Goal: Task Accomplishment & Management: Complete application form

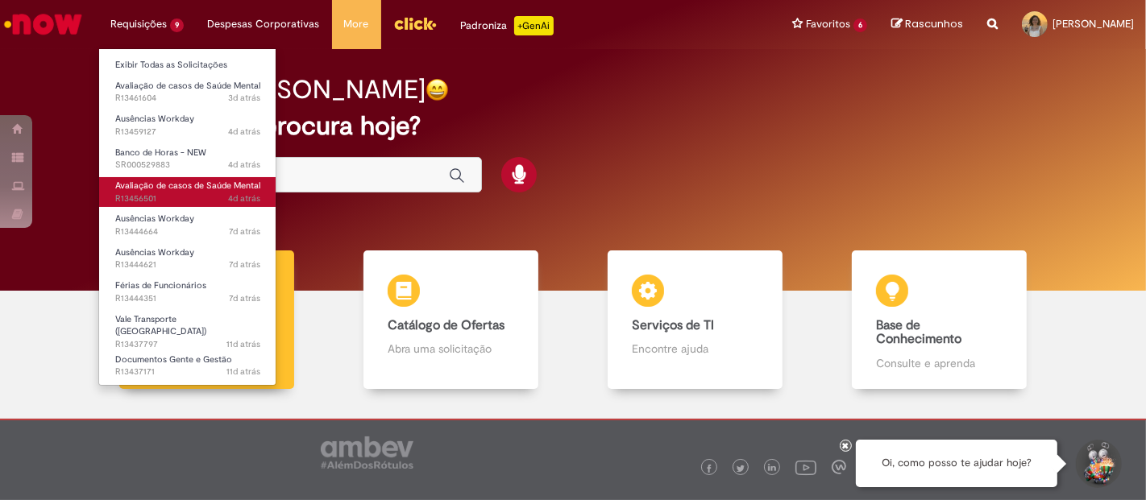
click at [189, 201] on span "4d atrás 4 dias atrás R13456501" at bounding box center [187, 199] width 145 height 13
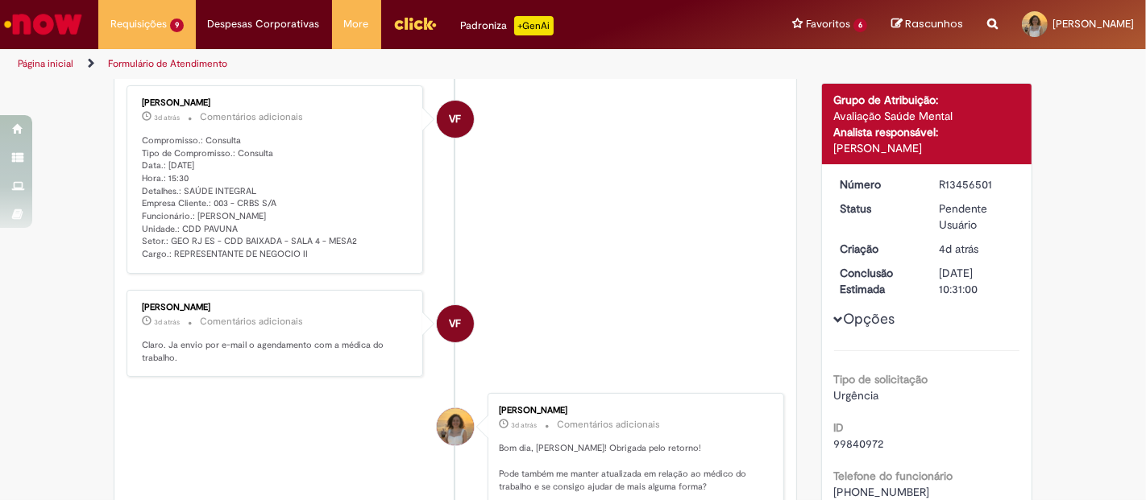
scroll to position [214, 0]
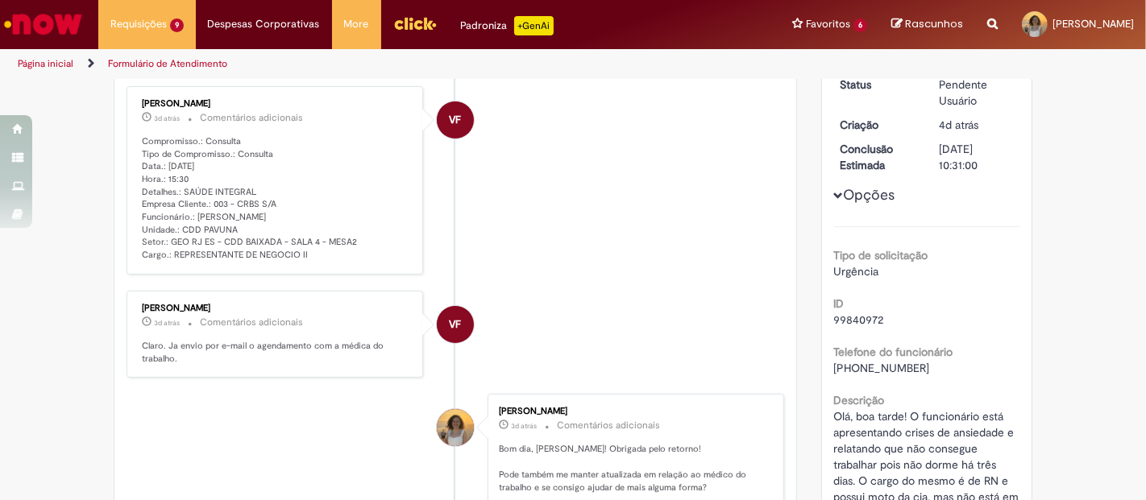
click at [180, 164] on p "Compromisso.: Consulta Tipo de Compromisso.: Consulta Data.: 03/09/2025 Hora.: …" at bounding box center [276, 198] width 268 height 127
drag, startPoint x: 303, startPoint y: 254, endPoint x: 122, endPoint y: 134, distance: 217.5
click at [127, 134] on div "Vivian FachiniDellagnezzeBordin 3d atrás 3 dias atrás Comentários adicionais Co…" at bounding box center [275, 180] width 297 height 189
click at [175, 192] on p "Compromisso.: Consulta Tipo de Compromisso.: Consulta Data.: 03/09/2025 Hora.: …" at bounding box center [276, 198] width 268 height 127
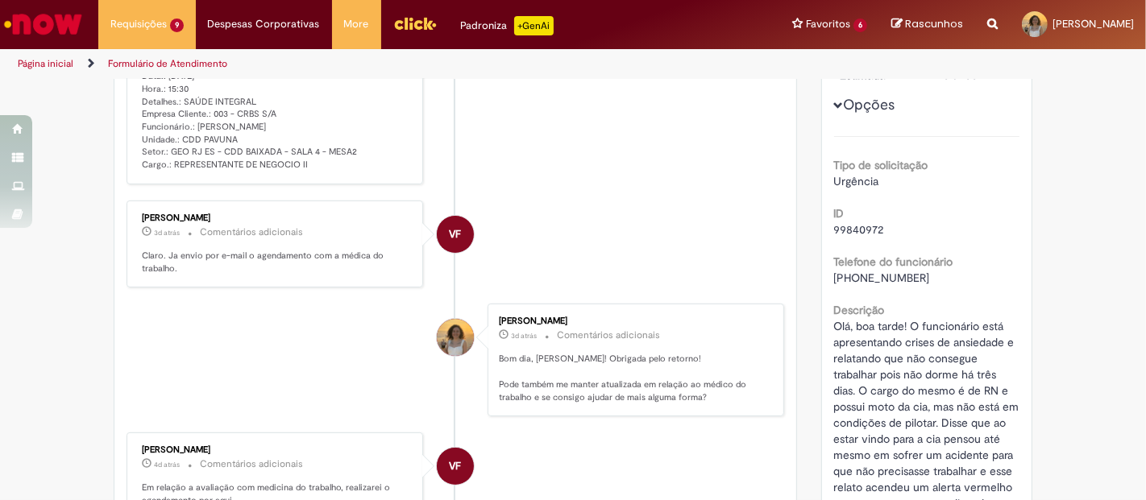
scroll to position [124, 0]
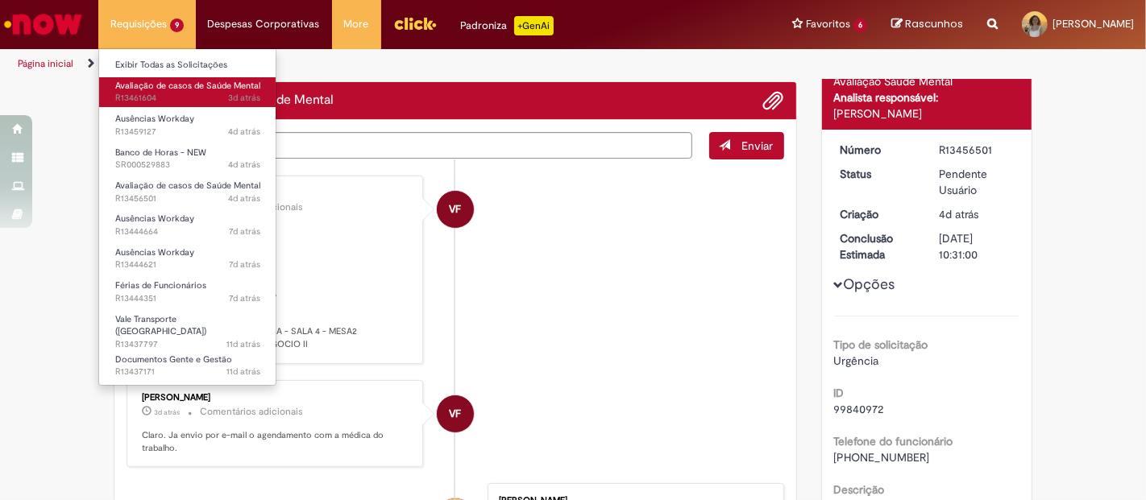
click at [185, 98] on span "3d atrás 3 dias atrás R13461604" at bounding box center [187, 98] width 145 height 13
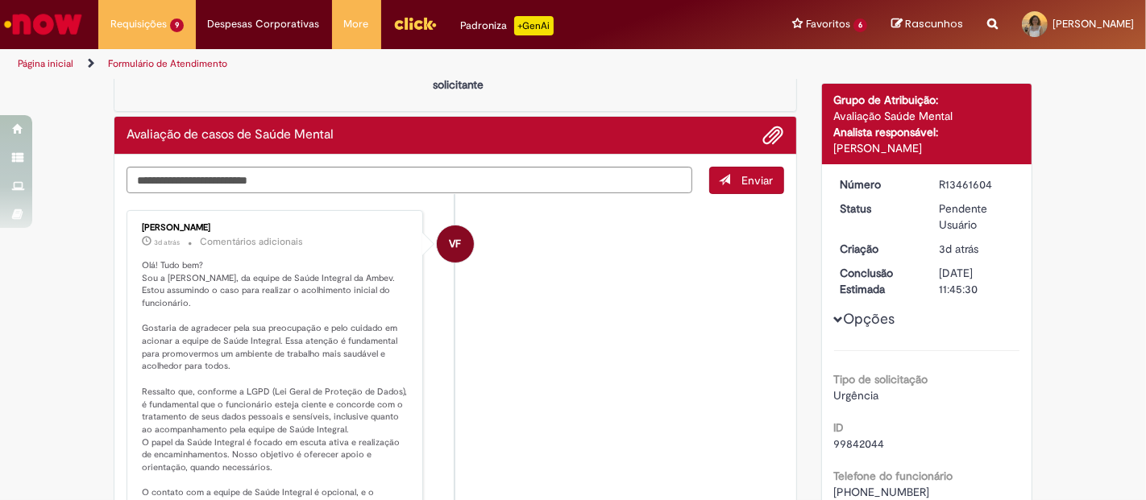
scroll to position [214, 0]
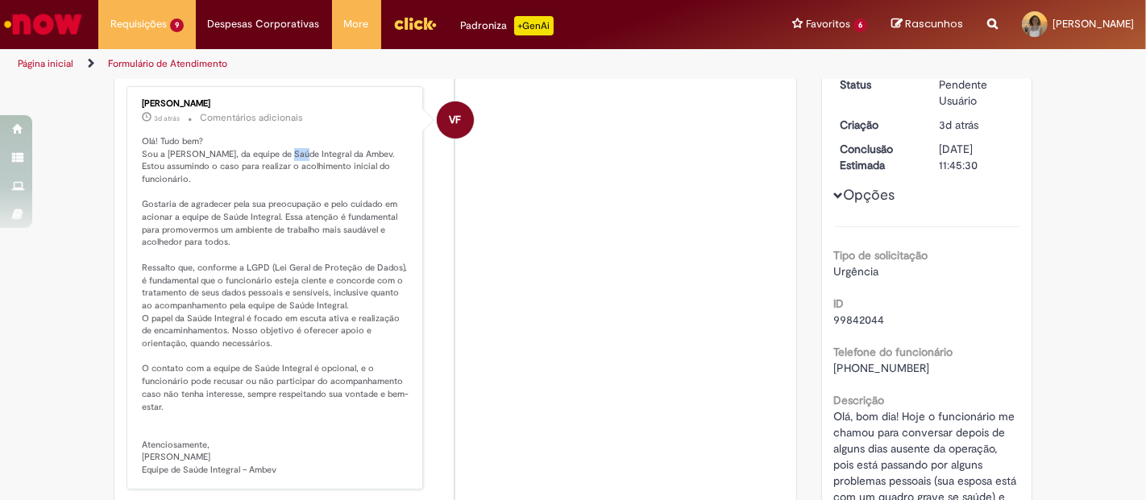
drag, startPoint x: 271, startPoint y: 150, endPoint x: 297, endPoint y: 151, distance: 25.8
click at [297, 151] on p "Olá! Tudo bem? Sou a Vivian, da equipe de Saúde Integral da Ambev. Estou assumi…" at bounding box center [276, 306] width 268 height 342
drag, startPoint x: 144, startPoint y: 185, endPoint x: 391, endPoint y: 194, distance: 246.8
click at [391, 194] on p "Olá! Tudo bem? Sou a Vivian, da equipe de Saúde Integral da Ambev. Estou assumi…" at bounding box center [276, 306] width 268 height 342
click at [207, 214] on p "Olá! Tudo bem? Sou a Vivian, da equipe de Saúde Integral da Ambev. Estou assumi…" at bounding box center [276, 306] width 268 height 342
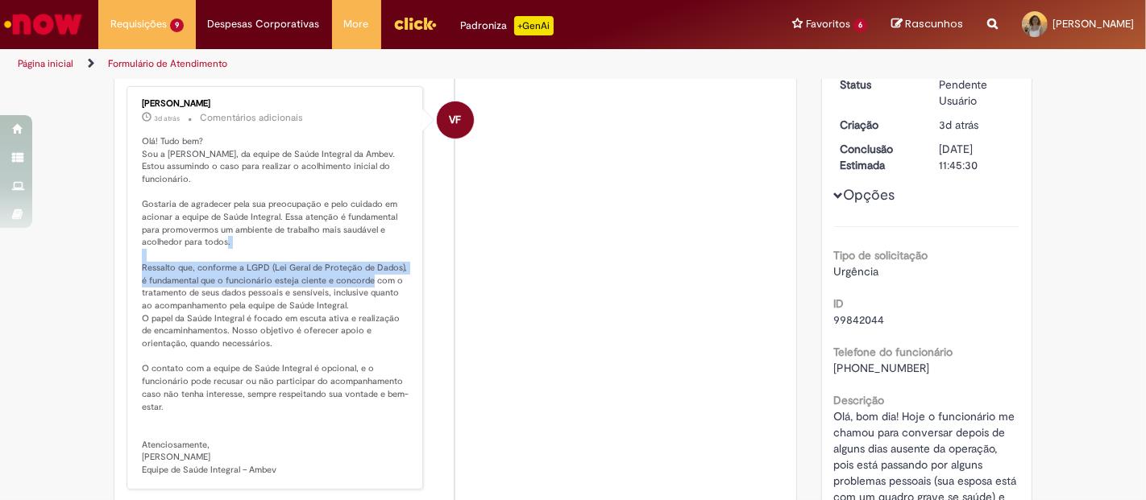
drag, startPoint x: 147, startPoint y: 253, endPoint x: 396, endPoint y: 259, distance: 249.1
click at [396, 259] on p "Olá! Tudo bem? Sou a Vivian, da equipe de Saúde Integral da Ambev. Estou assumi…" at bounding box center [276, 306] width 268 height 342
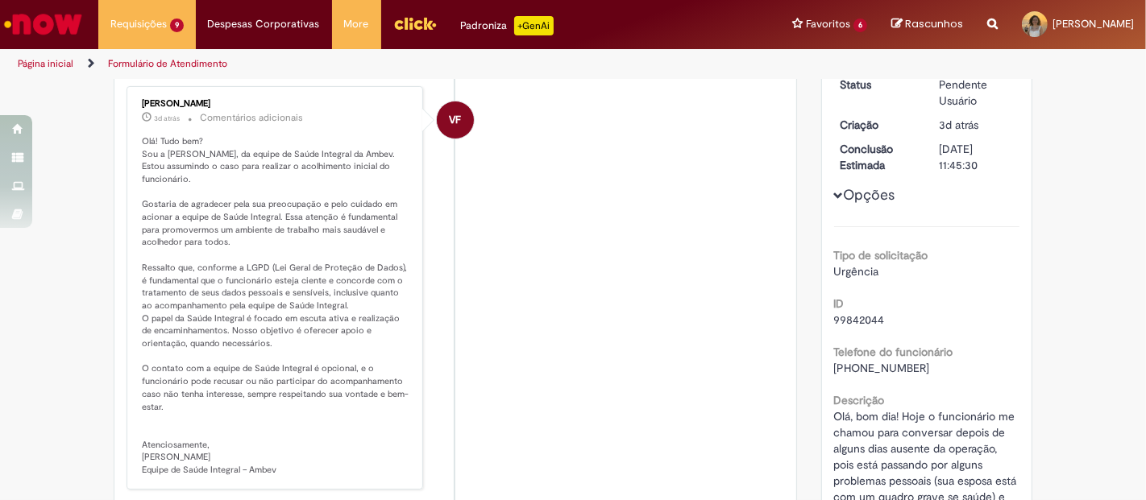
click at [280, 284] on p "Olá! Tudo bem? Sou a Vivian, da equipe de Saúde Integral da Ambev. Estou assumi…" at bounding box center [276, 306] width 268 height 342
drag, startPoint x: 147, startPoint y: 300, endPoint x: 226, endPoint y: 300, distance: 78.2
click at [226, 300] on p "Olá! Tudo bem? Sou a Vivian, da equipe de Saúde Integral da Ambev. Estou assumi…" at bounding box center [276, 306] width 268 height 342
click at [667, 330] on li "VF Vivian FachiniDellagnezzeBordin 3d atrás 3 dias atrás Comentários adicionais" at bounding box center [456, 288] width 658 height 404
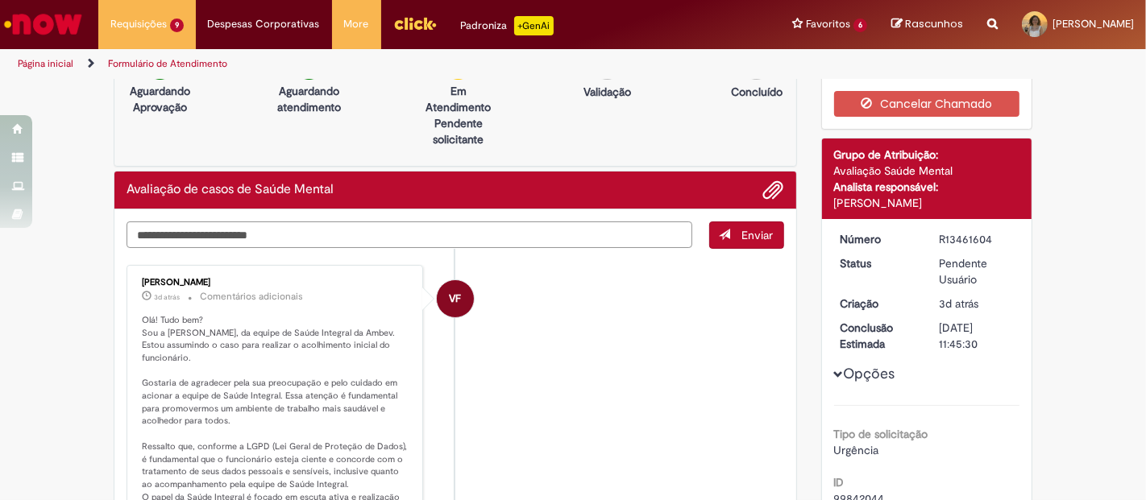
click at [161, 240] on textarea "Digite sua mensagem aqui..." at bounding box center [410, 235] width 566 height 27
type textarea "**********"
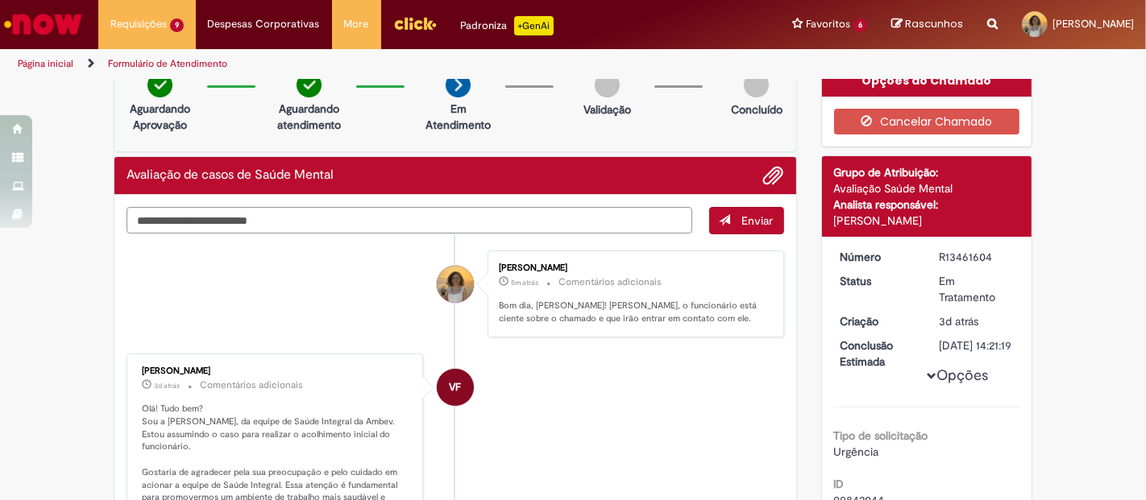
scroll to position [0, 0]
